Goal: Information Seeking & Learning: Find specific fact

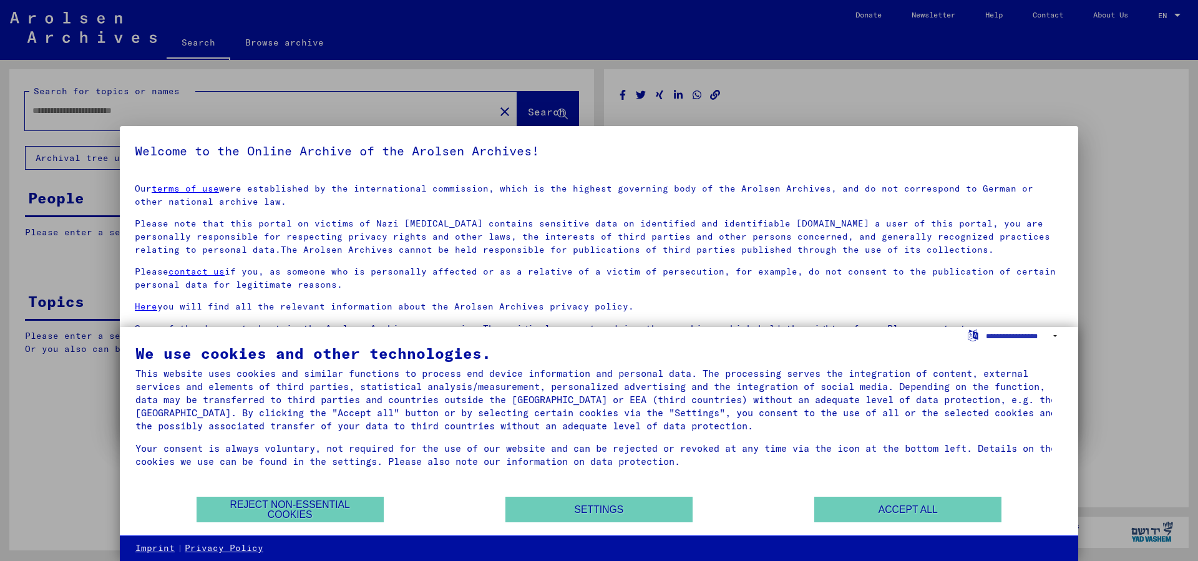
type input "********"
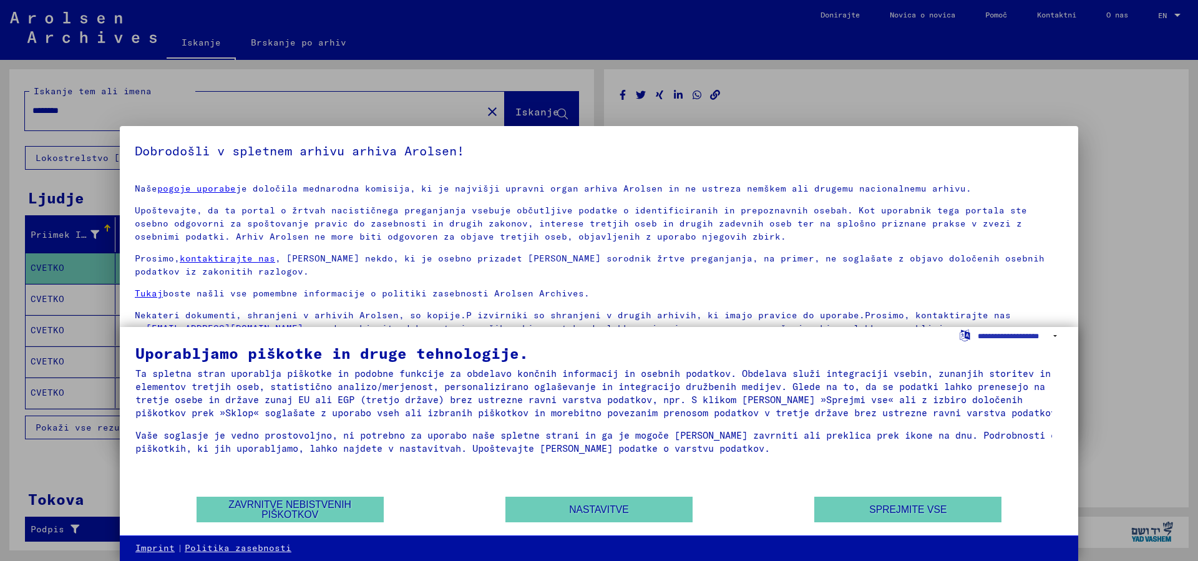
click at [722, 339] on div "Uporabljamo piškotke in druge tehnologije. Ta spletna stran uporablja piškotke …" at bounding box center [599, 431] width 958 height 209
click at [317, 510] on button "Zavrnitve nebistvenih piškotkov" at bounding box center [289, 509] width 187 height 26
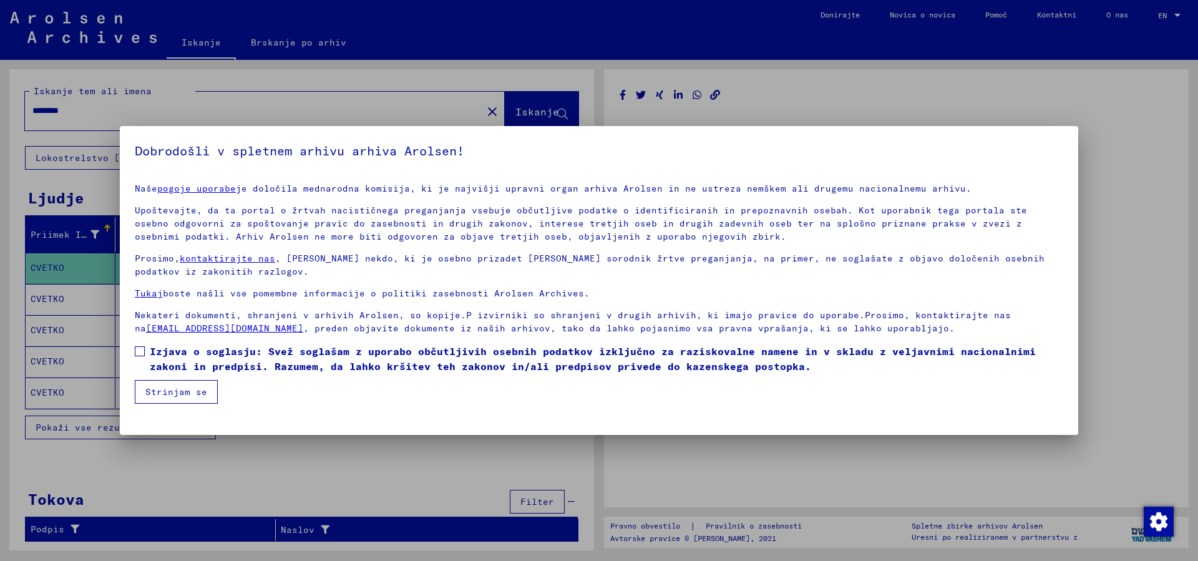
click at [140, 351] on span at bounding box center [140, 351] width 10 height 10
click at [170, 392] on button "Strinjam se" at bounding box center [176, 392] width 83 height 24
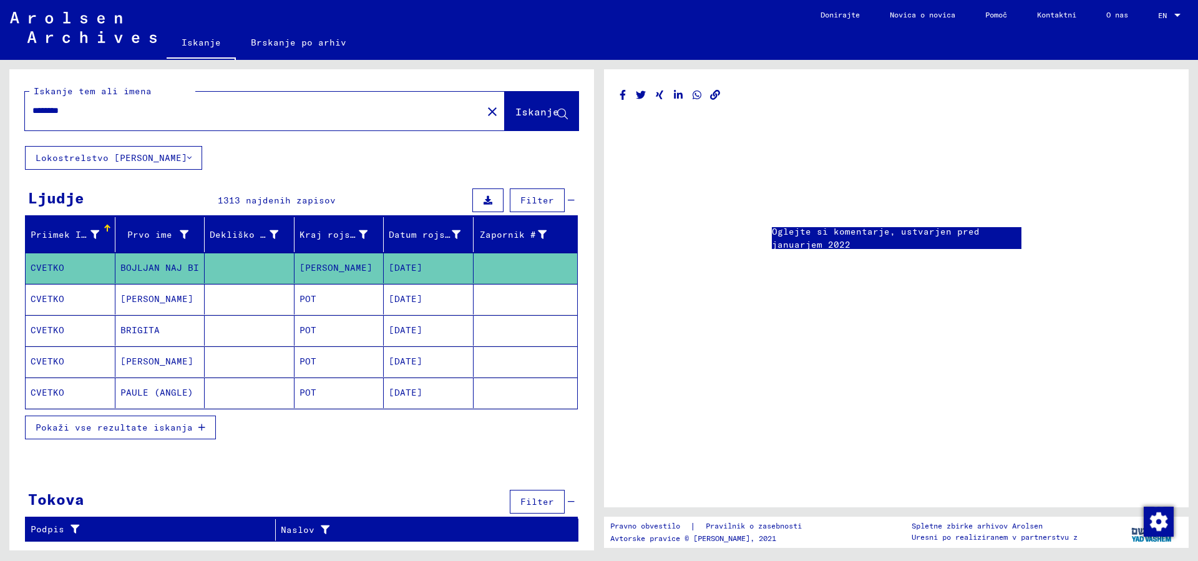
click at [816, 231] on link "Oglejte si komentarje, ustvarjen pred januarjem 2022" at bounding box center [896, 238] width 249 height 26
click at [487, 197] on icon at bounding box center [487, 200] width 9 height 9
click at [491, 201] on icon at bounding box center [487, 200] width 9 height 9
click at [108, 420] on button "Pokaži vse rezultate iskanja" at bounding box center [120, 427] width 191 height 24
click at [109, 427] on span "Pokaži vse rezultate iskanja" at bounding box center [114, 427] width 157 height 11
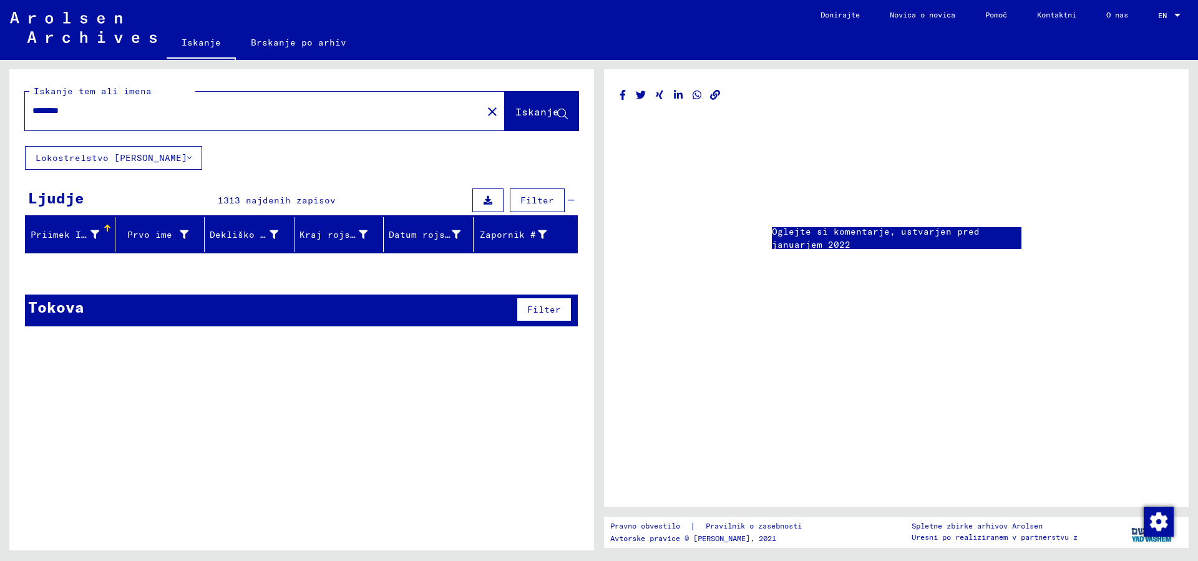
click at [187, 156] on icon at bounding box center [189, 157] width 4 height 9
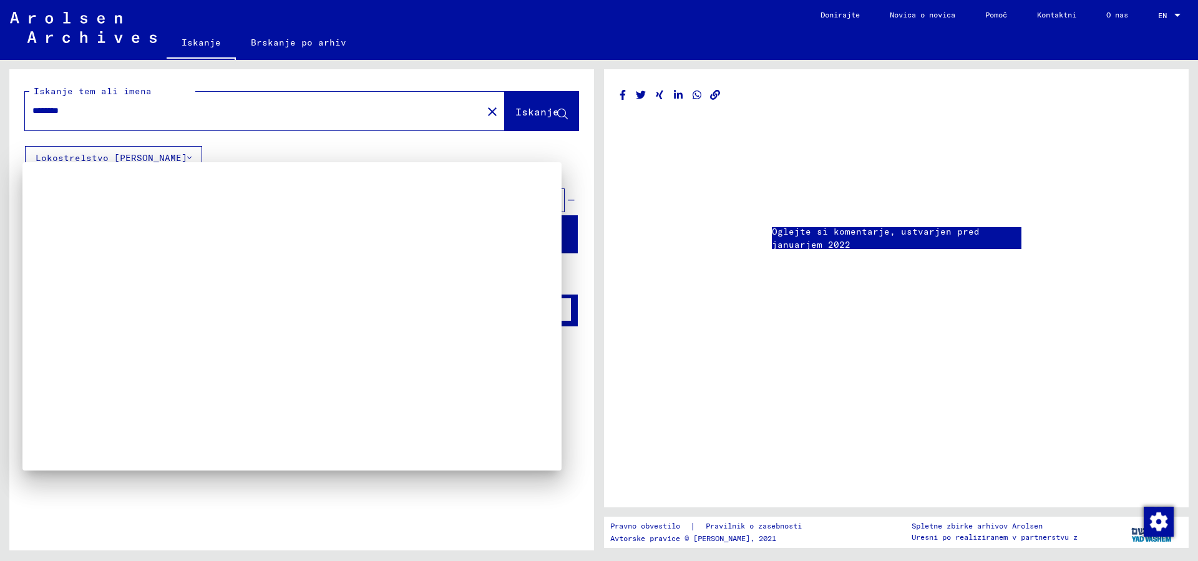
click at [532, 501] on div at bounding box center [599, 280] width 1198 height 561
